Goal: Obtain resource: Download file/media

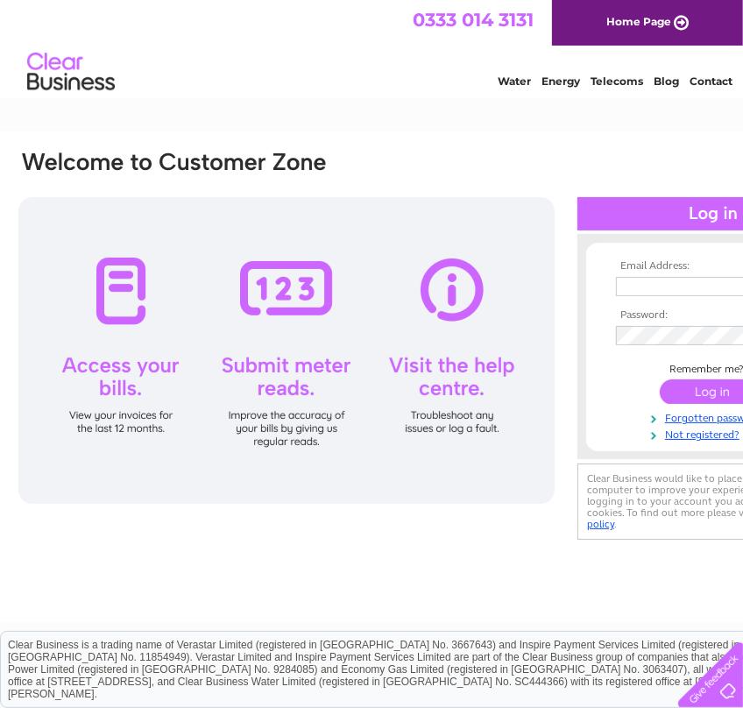
type input "clare@ajrobson.com"
click at [683, 383] on input "submit" at bounding box center [714, 392] width 108 height 25
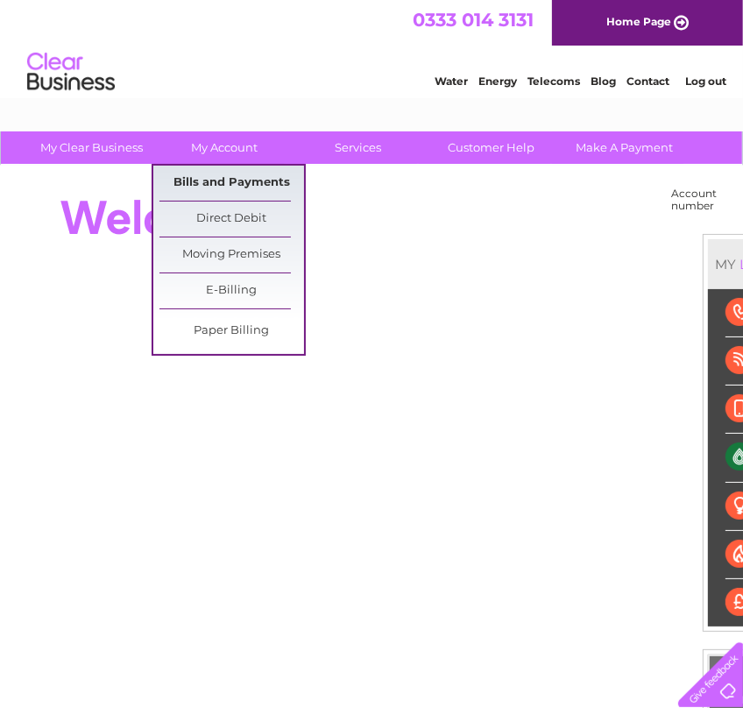
click at [209, 183] on link "Bills and Payments" at bounding box center [232, 183] width 145 height 35
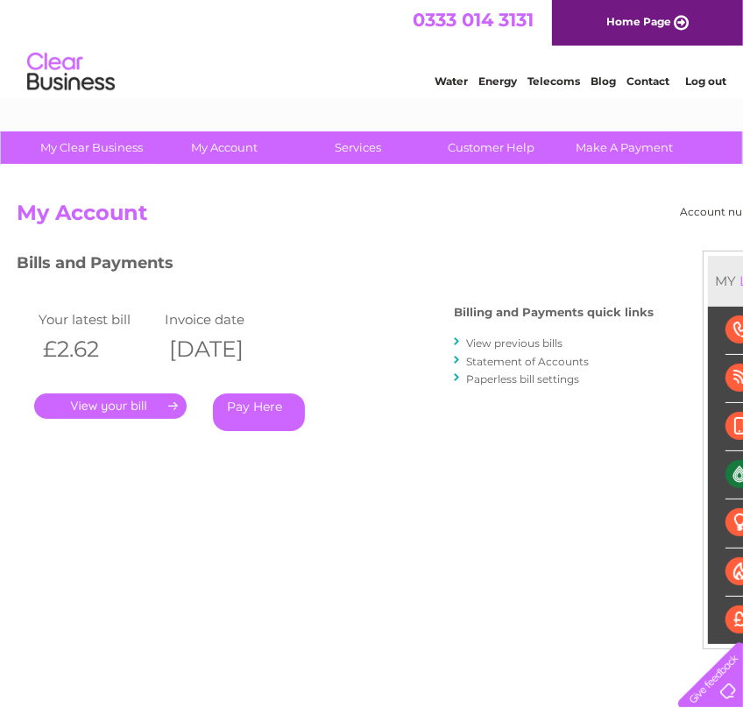
click at [128, 395] on link "." at bounding box center [110, 406] width 153 height 25
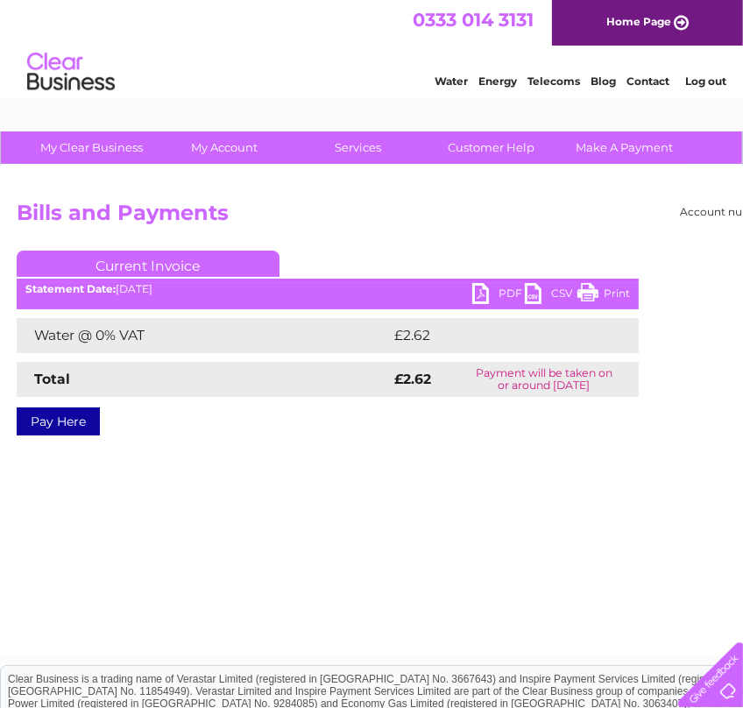
click at [501, 282] on div "Current Invoice PDF CSV Print Statement Date: [DATE]" at bounding box center [328, 340] width 622 height 178
click at [500, 286] on link "PDF" at bounding box center [498, 295] width 53 height 25
click at [229, 174] on div "Account number 30297689 Bills and Payments Current Invoice PDF CSV Print £2.62" at bounding box center [434, 411] width 868 height 491
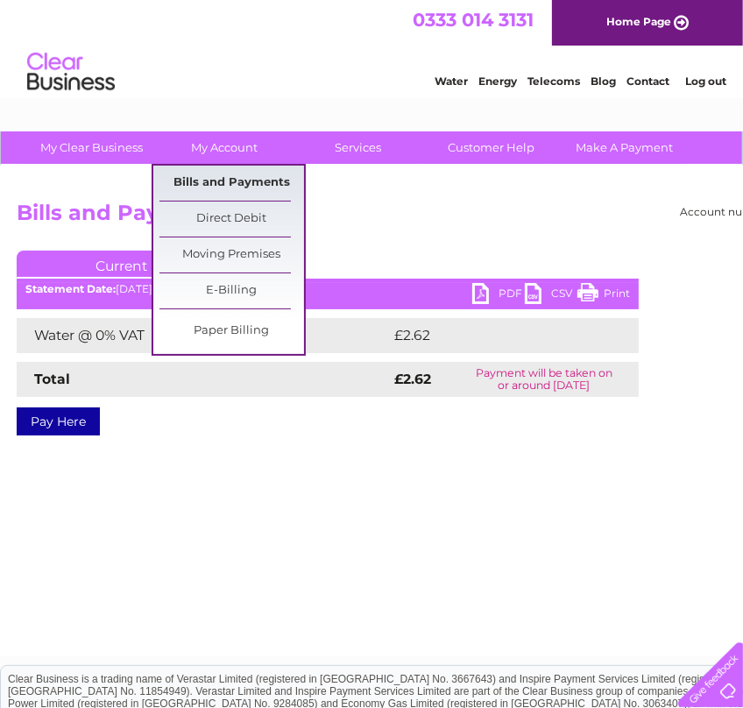
click at [242, 186] on link "Bills and Payments" at bounding box center [232, 183] width 145 height 35
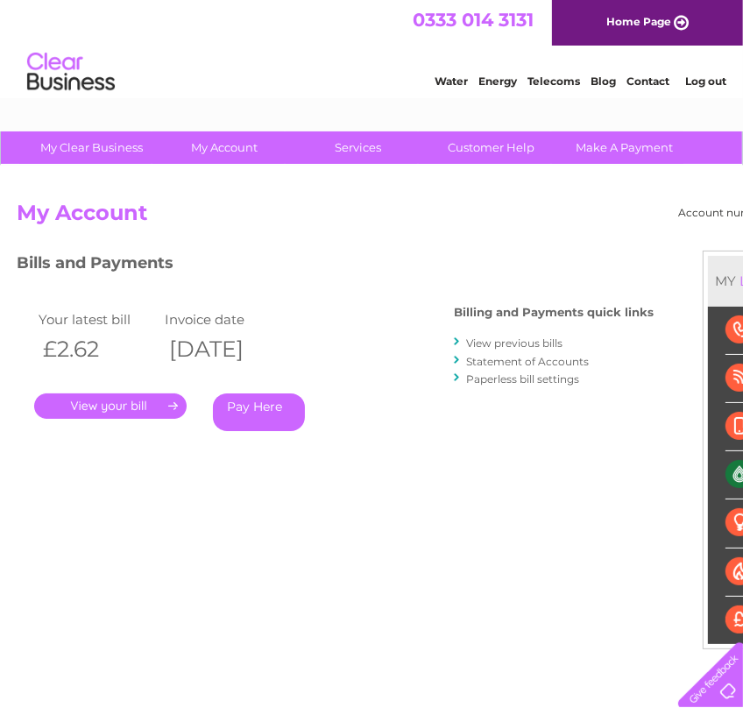
click at [106, 407] on link "." at bounding box center [110, 406] width 153 height 25
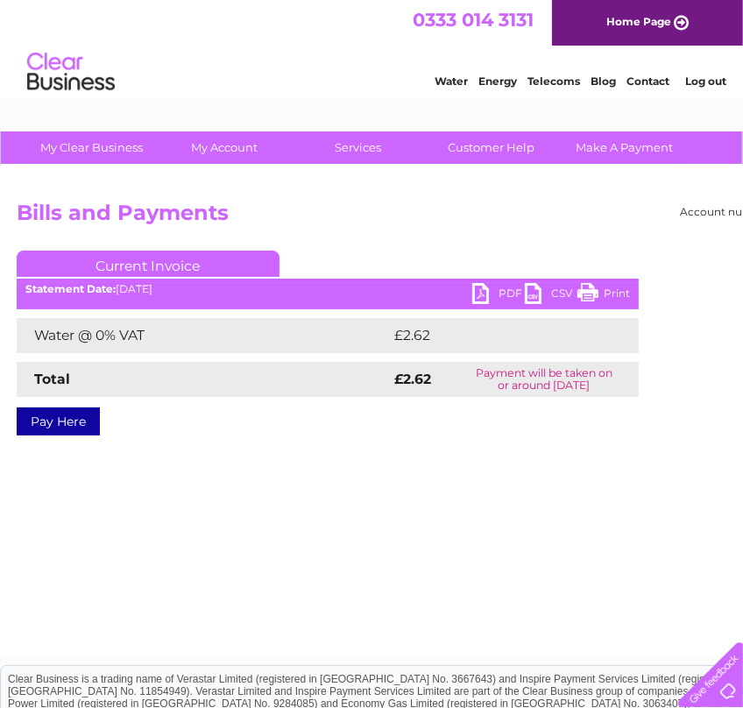
click at [491, 296] on link "PDF" at bounding box center [498, 295] width 53 height 25
